Goal: Check status: Check status

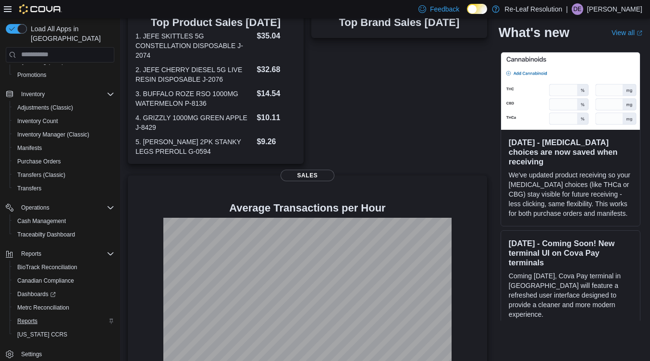
scroll to position [280, 0]
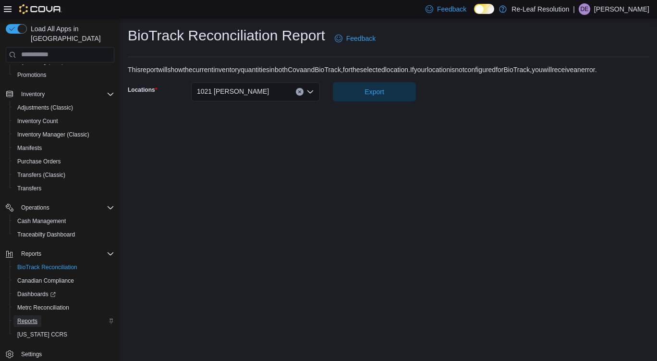
click at [32, 317] on span "Reports" at bounding box center [27, 321] width 20 height 8
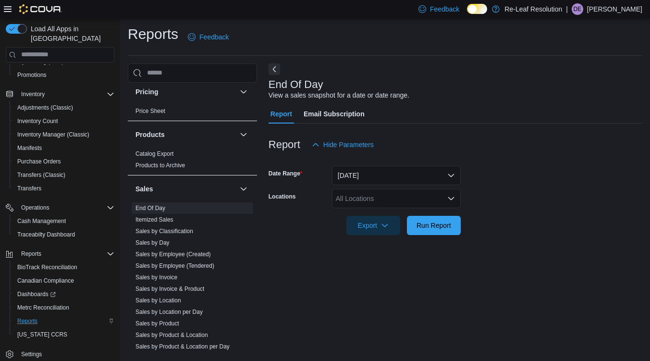
scroll to position [581, 0]
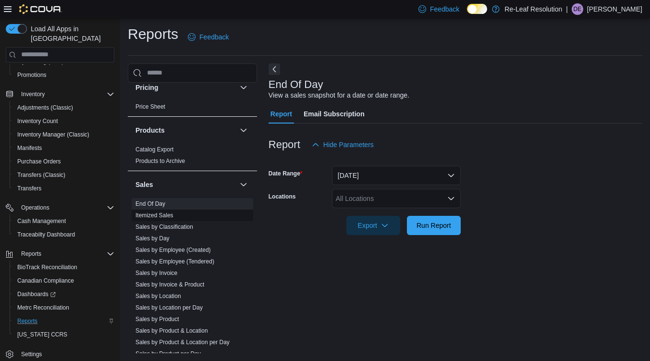
click at [167, 214] on link "Itemized Sales" at bounding box center [155, 215] width 38 height 7
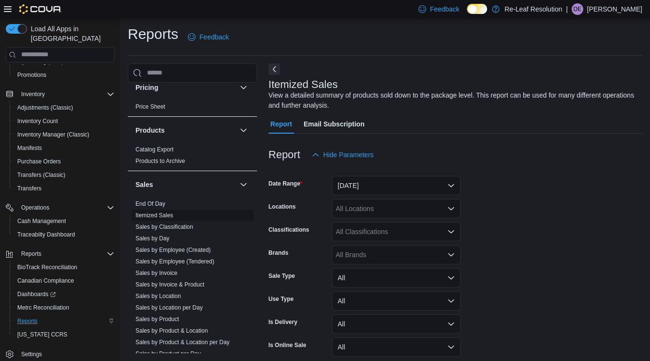
scroll to position [32, 0]
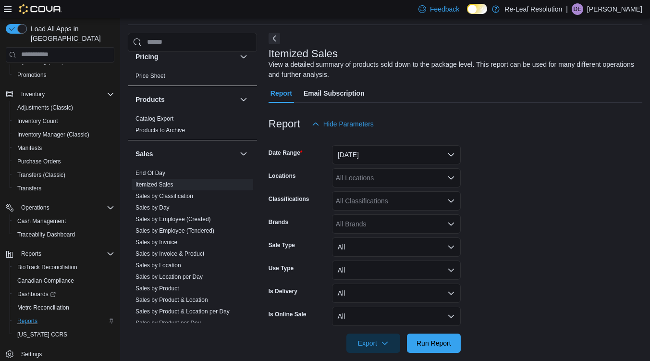
drag, startPoint x: 249, startPoint y: 236, endPoint x: 249, endPoint y: 244, distance: 8.2
click at [249, 244] on div "End Of Day Itemized Sales Sales by Classification Sales by Day Sales by Employe…" at bounding box center [192, 249] width 129 height 165
drag, startPoint x: 249, startPoint y: 243, endPoint x: 250, endPoint y: 258, distance: 15.0
click at [250, 258] on div "Cash Management Cash Management Cash Out Details Compliance OCS Transaction Sub…" at bounding box center [192, 187] width 129 height 271
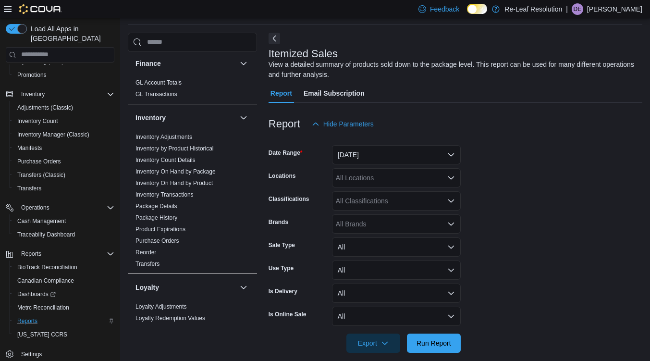
scroll to position [253, 0]
click at [171, 219] on link "Package History" at bounding box center [157, 218] width 42 height 7
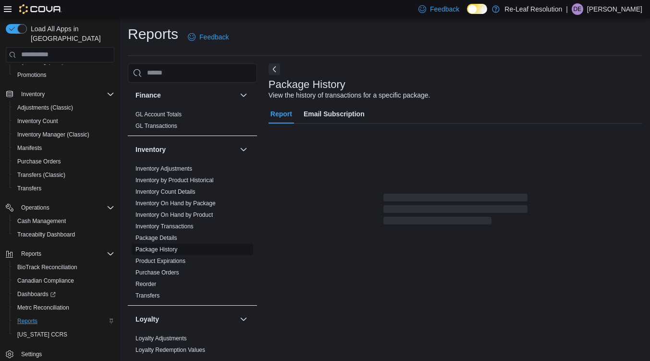
scroll to position [1, 0]
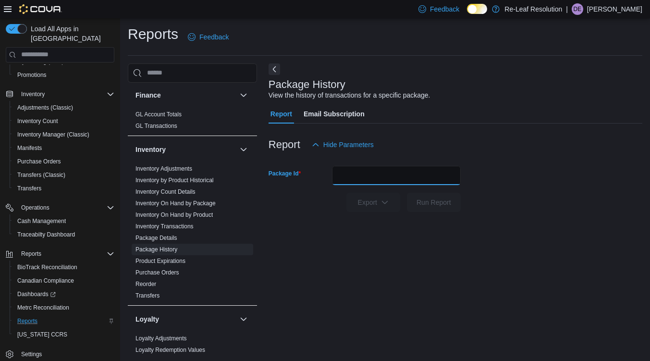
click at [338, 178] on input "Package Id" at bounding box center [396, 175] width 129 height 19
paste input "**********"
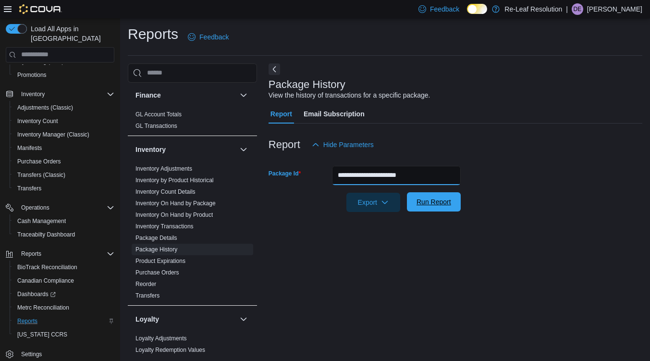
type input "**********"
click at [429, 204] on span "Run Report" at bounding box center [434, 202] width 35 height 10
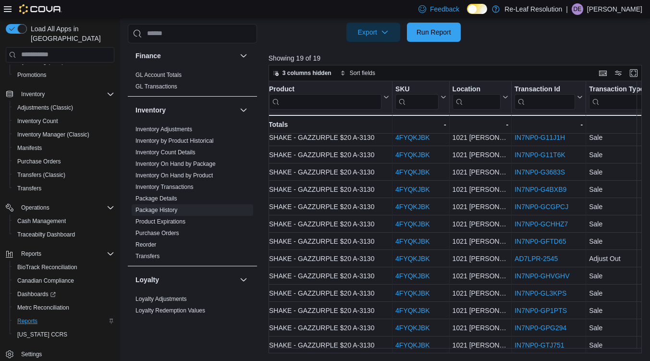
scroll to position [113, 2]
